Goal: Information Seeking & Learning: Learn about a topic

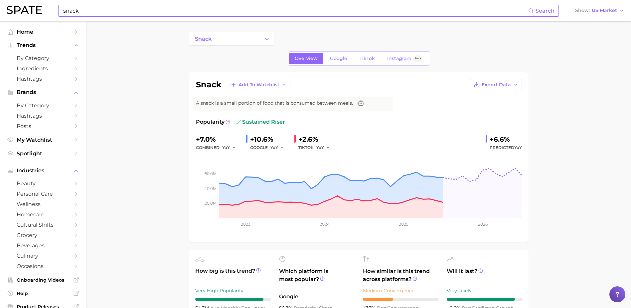
scroll to position [319, 0]
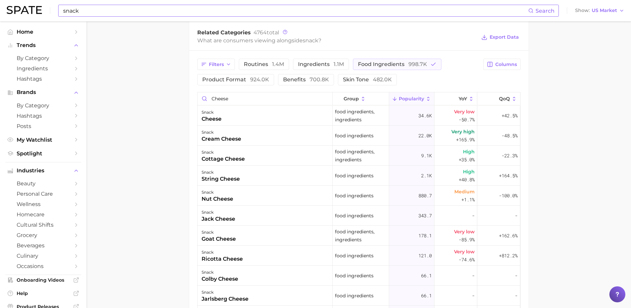
click at [206, 15] on input "snack" at bounding box center [296, 10] width 466 height 11
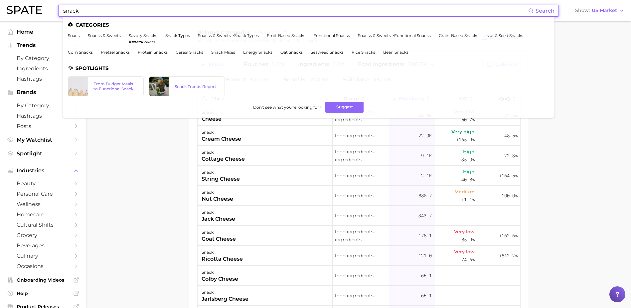
drag, startPoint x: 149, startPoint y: 15, endPoint x: 0, endPoint y: 23, distance: 149.7
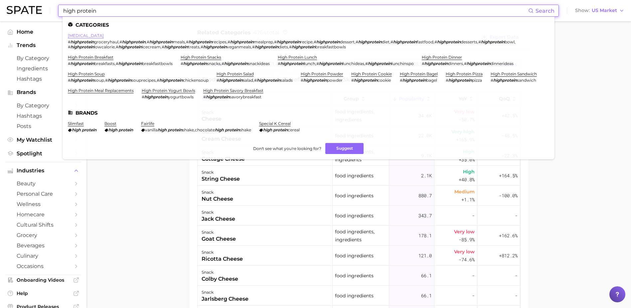
type input "high protein"
click at [87, 37] on link "[MEDICAL_DATA]" at bounding box center [86, 35] width 36 height 5
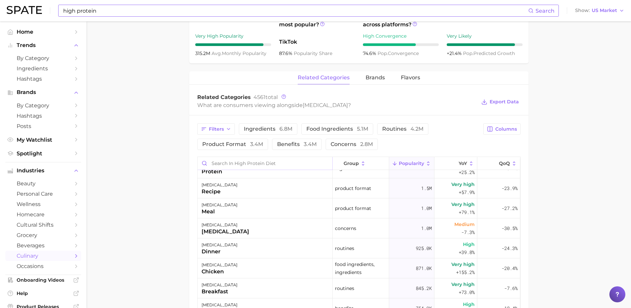
scroll to position [33, 0]
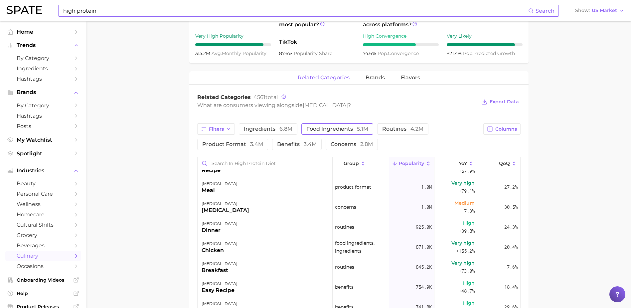
click at [337, 129] on span "food ingredients 5.1m" at bounding box center [338, 128] width 62 height 5
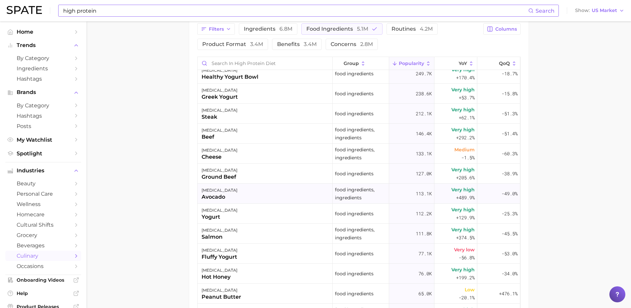
scroll to position [0, 0]
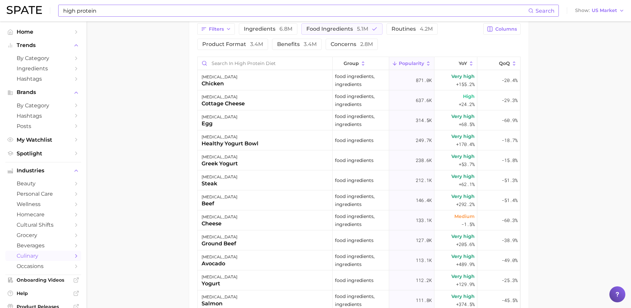
click at [144, 166] on main "1. diets & meals 2. diets 3. lifestyle & wellness diets 4. [MEDICAL_DATA] Overv…" at bounding box center [359, 30] width 545 height 750
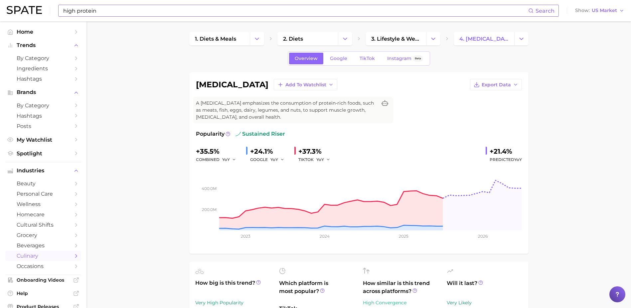
click at [344, 59] on span "Google" at bounding box center [338, 59] width 17 height 6
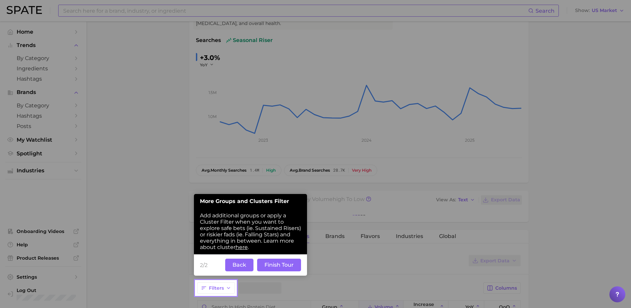
scroll to position [96, 0]
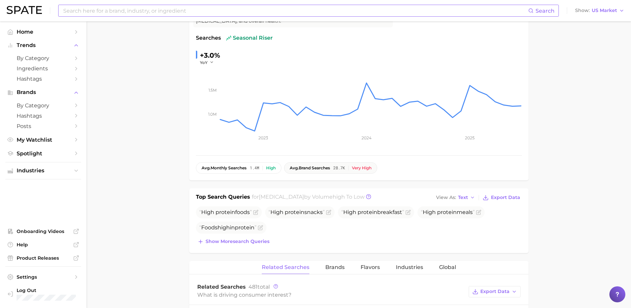
click at [330, 169] on span "avg. brand searches" at bounding box center [310, 167] width 40 height 5
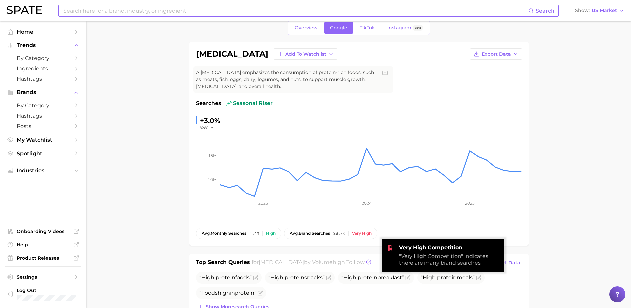
scroll to position [0, 0]
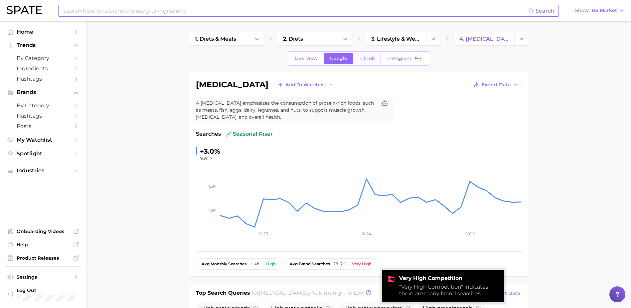
click at [374, 59] on span "TikTok" at bounding box center [367, 59] width 15 height 6
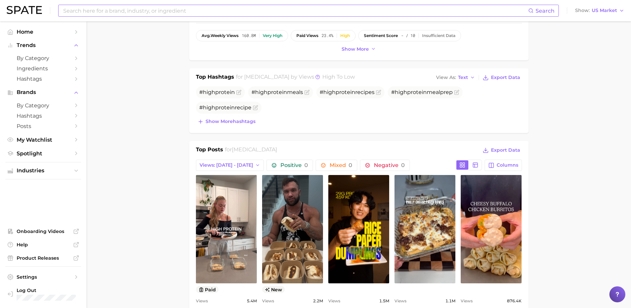
scroll to position [312, 0]
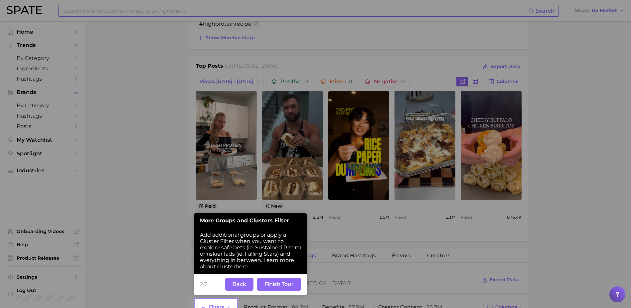
click at [241, 285] on button "Back" at bounding box center [239, 284] width 28 height 13
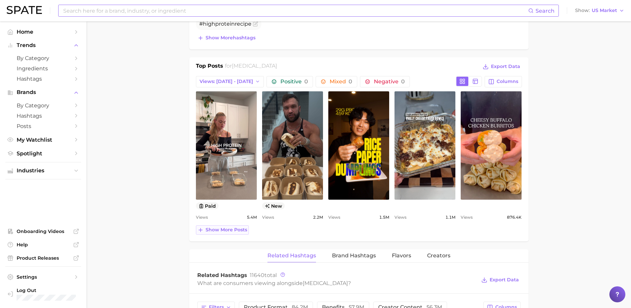
click at [225, 232] on span "Show more posts" at bounding box center [227, 230] width 42 height 6
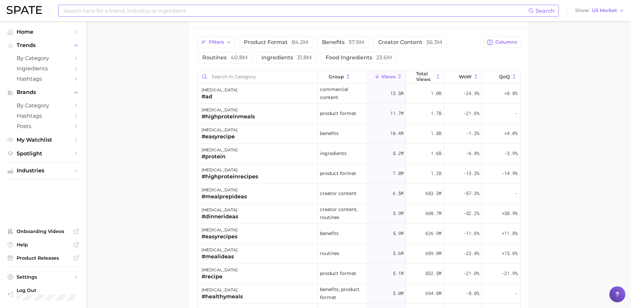
scroll to position [678, 0]
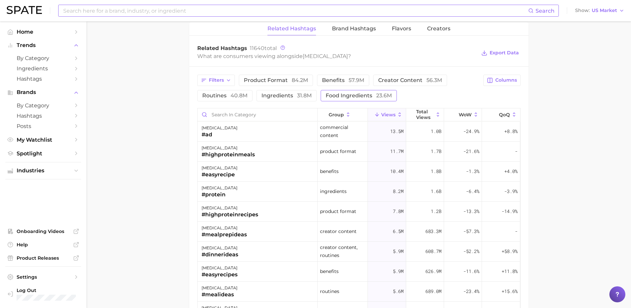
click at [337, 98] on span "food ingredients 23.6m" at bounding box center [359, 95] width 66 height 5
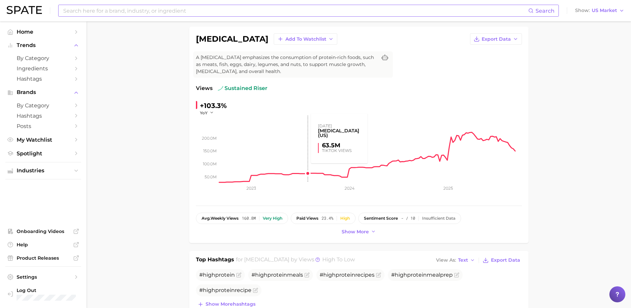
scroll to position [0, 0]
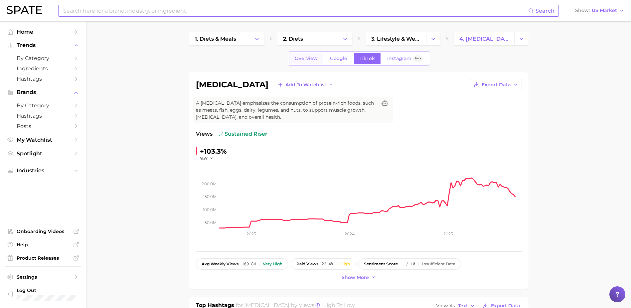
click at [308, 57] on span "Overview" at bounding box center [306, 59] width 23 height 6
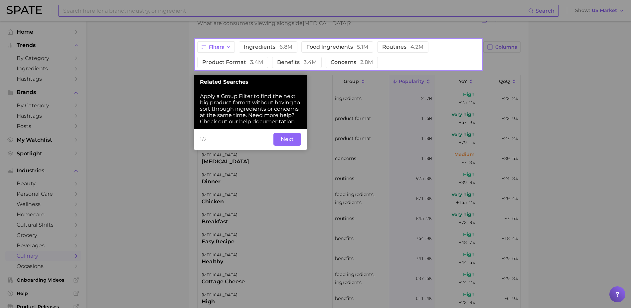
scroll to position [292, 0]
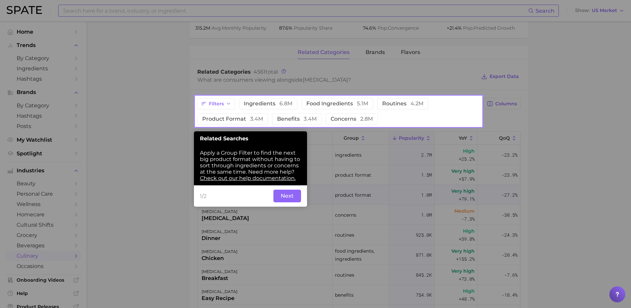
click at [293, 195] on button "Next" at bounding box center [288, 195] width 28 height 13
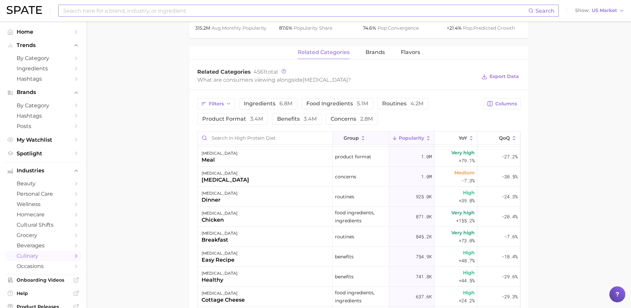
scroll to position [0, 0]
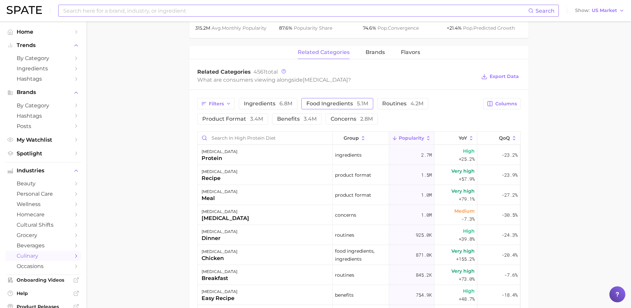
click at [331, 108] on button "food ingredients 5.1m" at bounding box center [338, 103] width 72 height 11
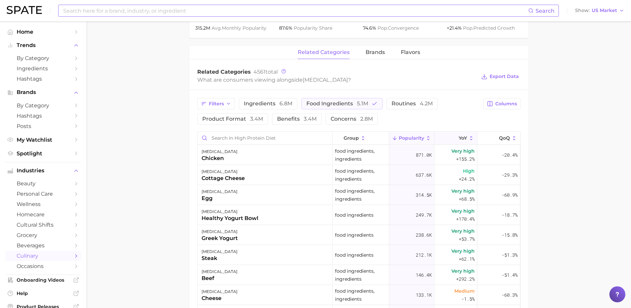
click at [441, 135] on button "YoY" at bounding box center [456, 137] width 43 height 13
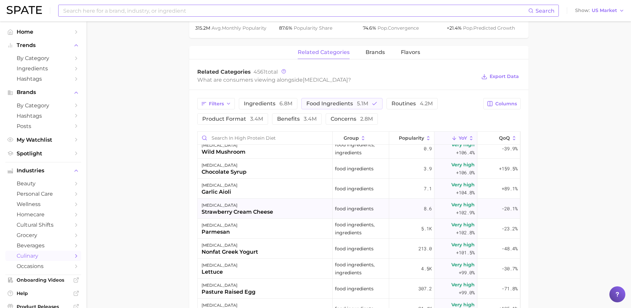
scroll to position [5958, 0]
click at [240, 134] on input "Search in high protein diet" at bounding box center [265, 137] width 135 height 13
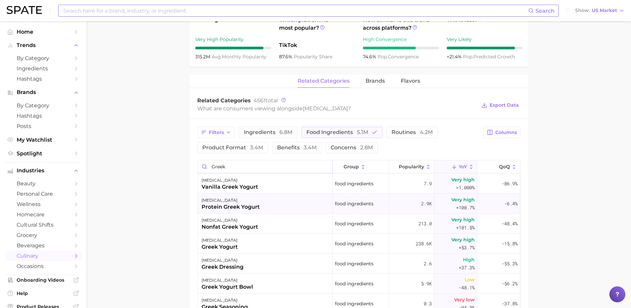
scroll to position [292, 0]
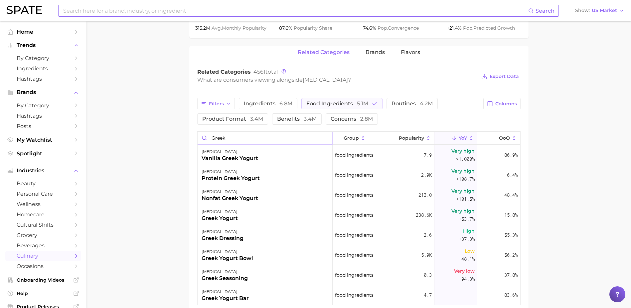
drag, startPoint x: 229, startPoint y: 139, endPoint x: 196, endPoint y: 143, distance: 32.9
click at [197, 139] on div "Filters ingredients 6.8m food ingredients 5.1m routines 4.2m product format 3.4…" at bounding box center [358, 201] width 339 height 223
type input "gournay"
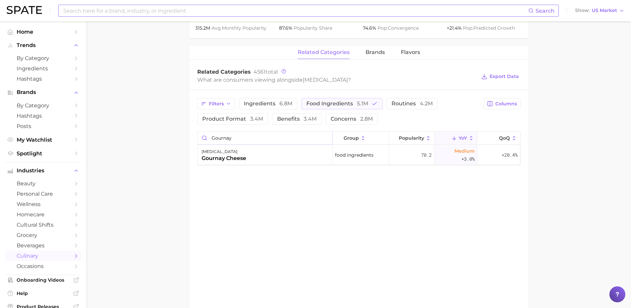
drag, startPoint x: 246, startPoint y: 134, endPoint x: 194, endPoint y: 135, distance: 51.6
click at [207, 135] on input "gournay" at bounding box center [265, 137] width 135 height 13
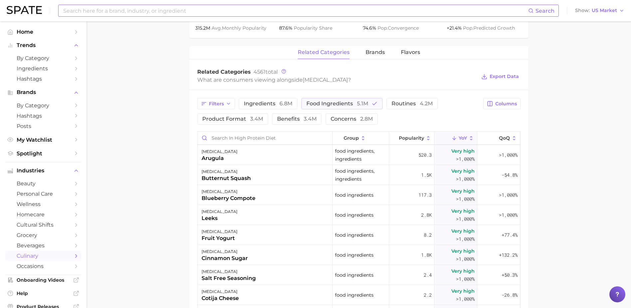
scroll to position [2263, 0]
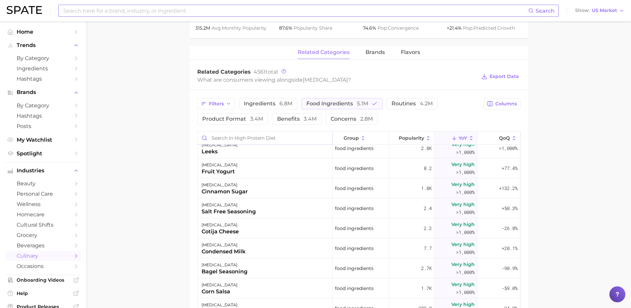
click at [236, 135] on input "Search in high protein diet" at bounding box center [265, 137] width 135 height 13
type input "v"
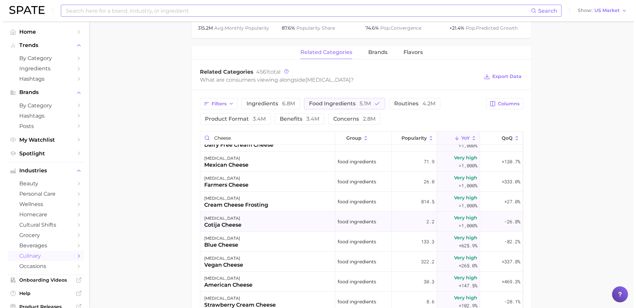
scroll to position [0, 0]
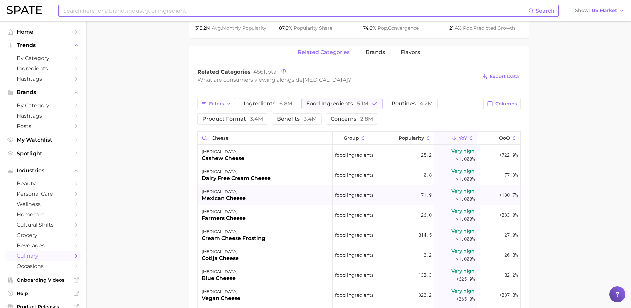
click at [301, 198] on div "[MEDICAL_DATA] mexican cheese" at bounding box center [265, 195] width 135 height 20
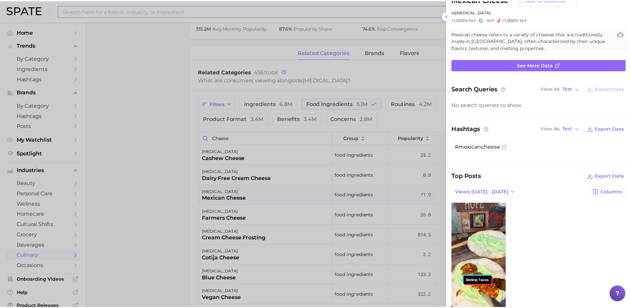
scroll to position [51, 0]
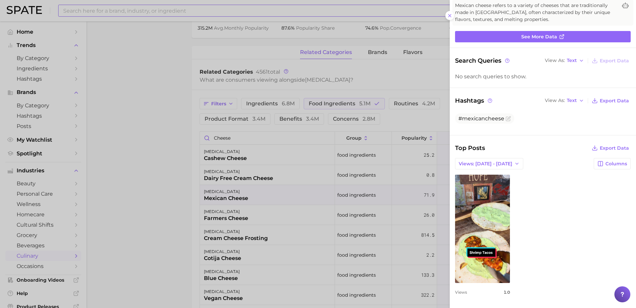
click at [223, 218] on div at bounding box center [318, 154] width 636 height 308
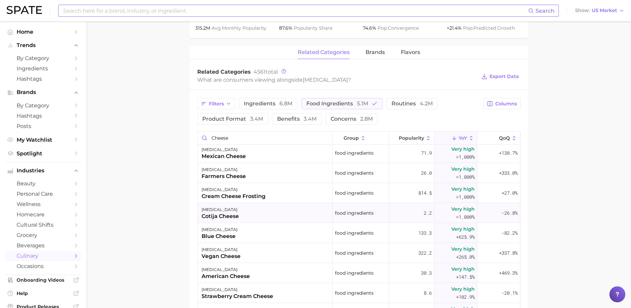
scroll to position [67, 0]
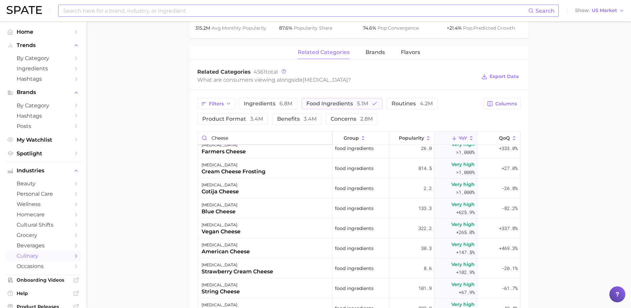
drag, startPoint x: 245, startPoint y: 136, endPoint x: 157, endPoint y: 138, distance: 88.5
click at [157, 138] on main "1. diets & meals 2. diets 3. lifestyle & wellness diets 4. [MEDICAL_DATA] Overv…" at bounding box center [359, 105] width 545 height 750
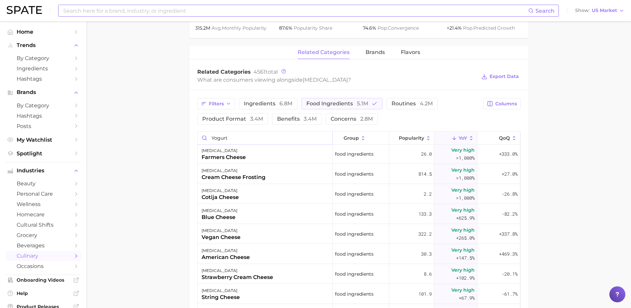
type input "yogurt"
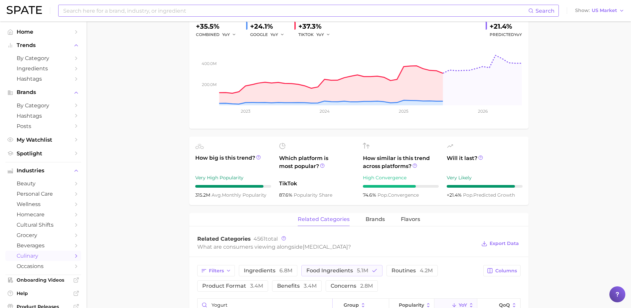
scroll to position [0, 0]
